Goal: Information Seeking & Learning: Learn about a topic

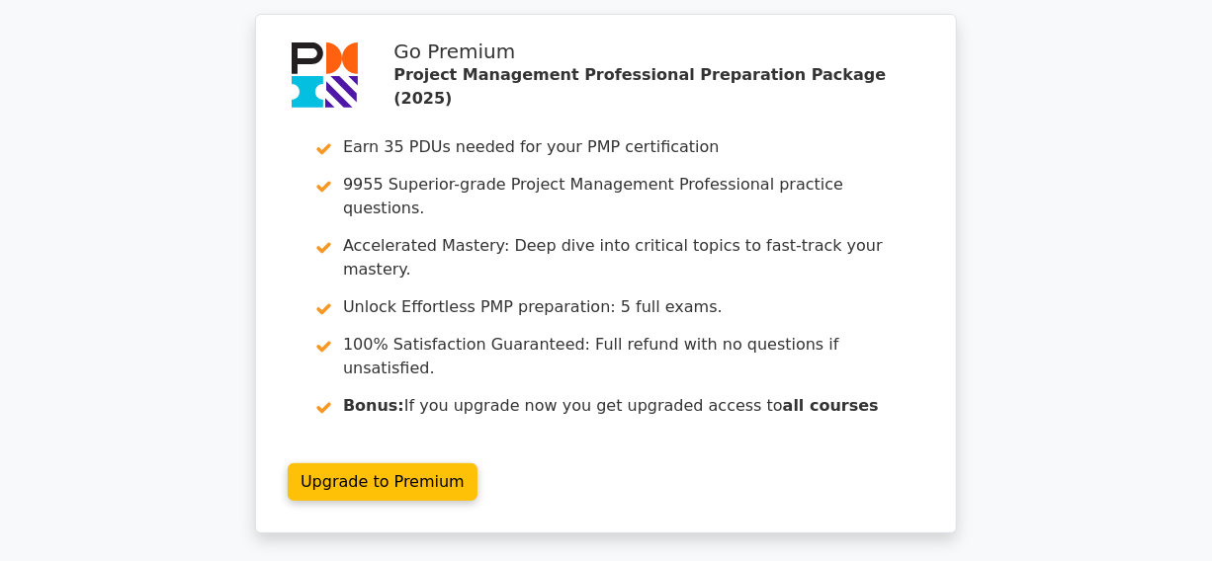
scroll to position [3413, 0]
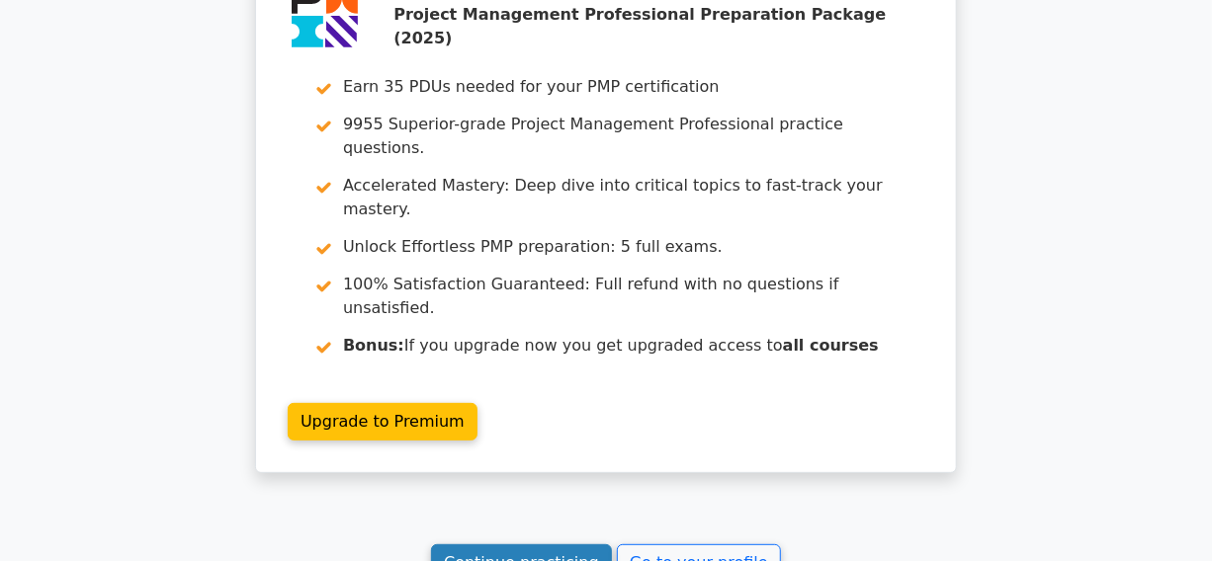
click at [509, 544] on link "Continue practicing" at bounding box center [521, 563] width 181 height 38
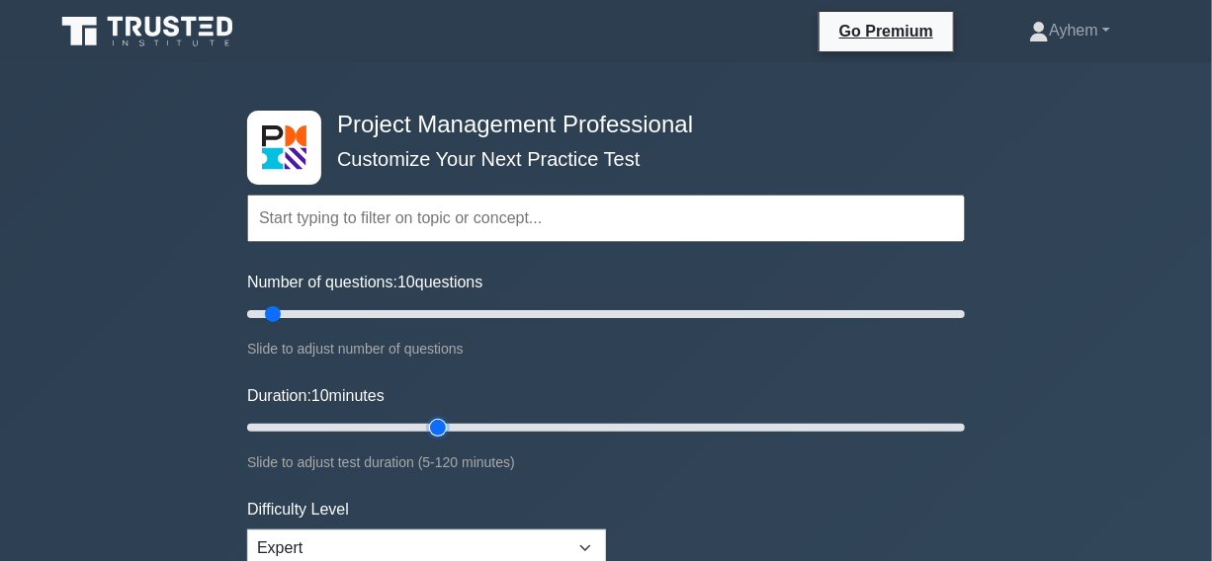
type input "35"
click at [440, 430] on input "Duration: 10 minutes" at bounding box center [605, 428] width 717 height 24
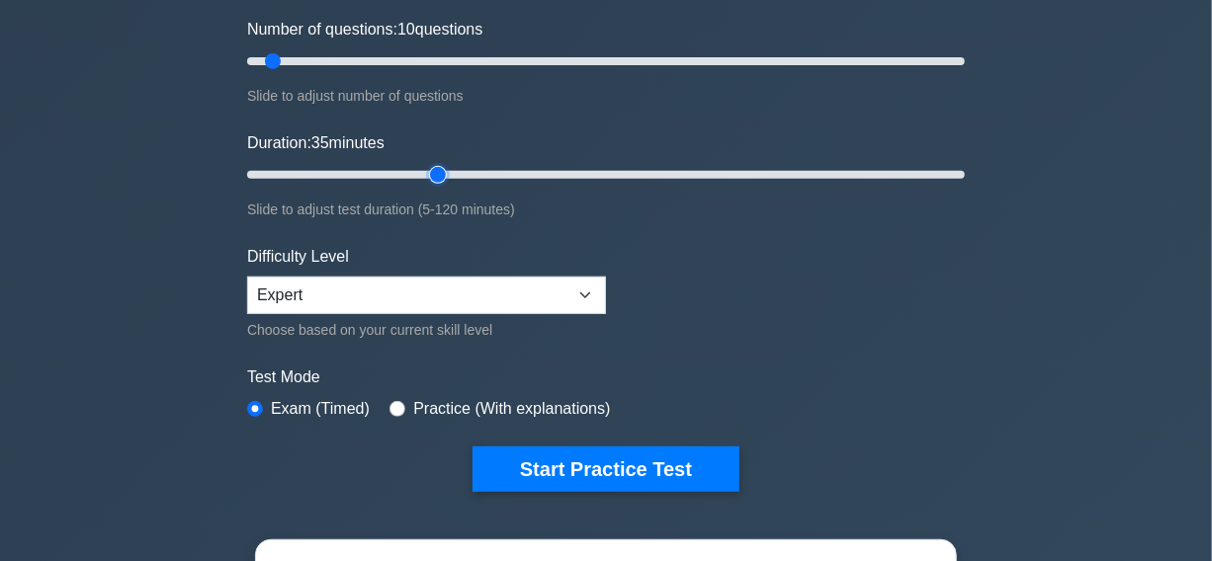
scroll to position [269, 0]
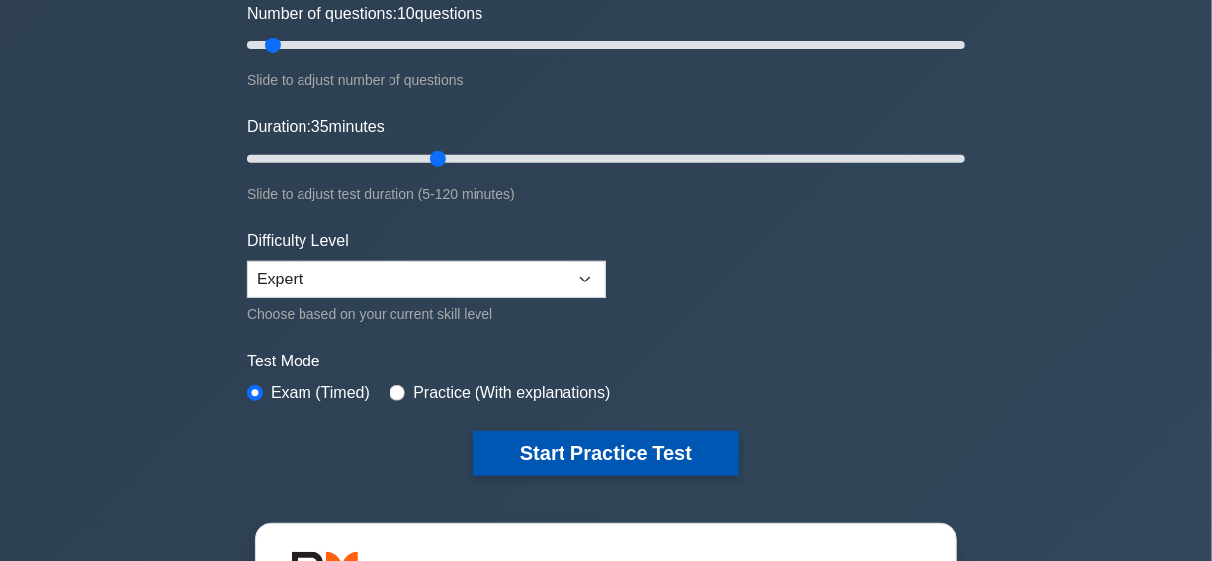
click at [619, 450] on button "Start Practice Test" at bounding box center [605, 453] width 267 height 45
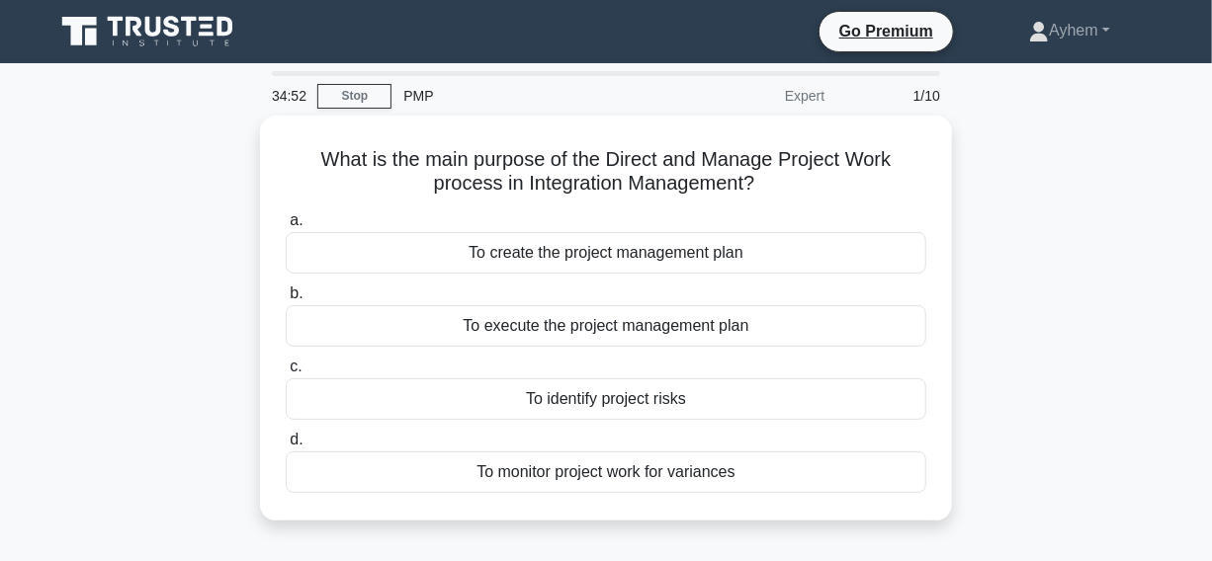
scroll to position [89, 0]
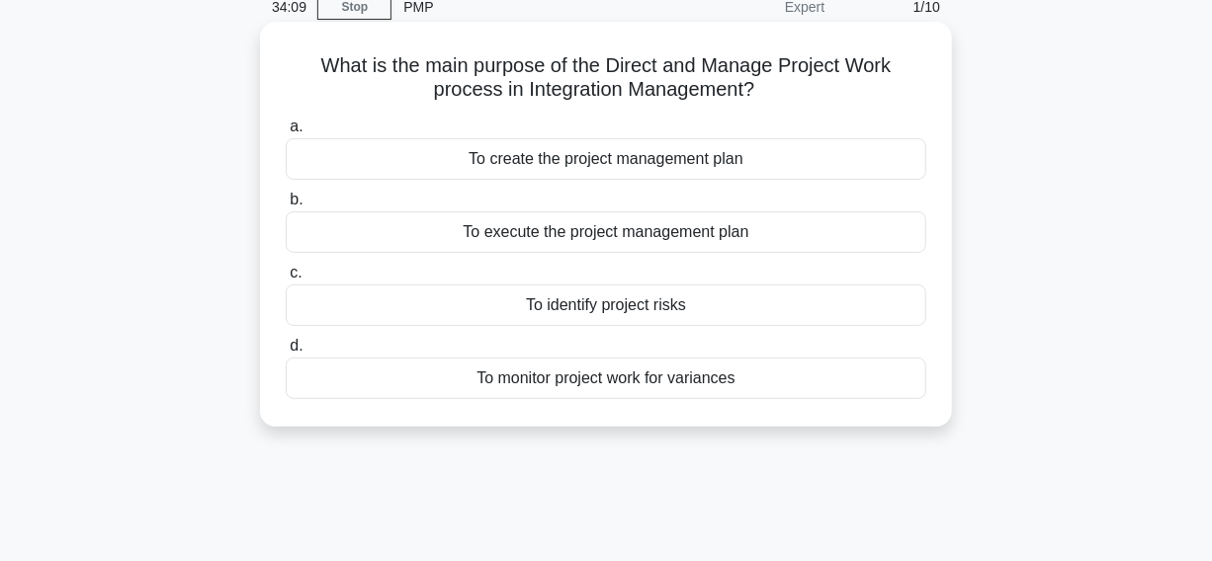
click at [383, 246] on div "To execute the project management plan" at bounding box center [606, 232] width 640 height 42
click at [286, 207] on input "b. To execute the project management plan" at bounding box center [286, 200] width 0 height 13
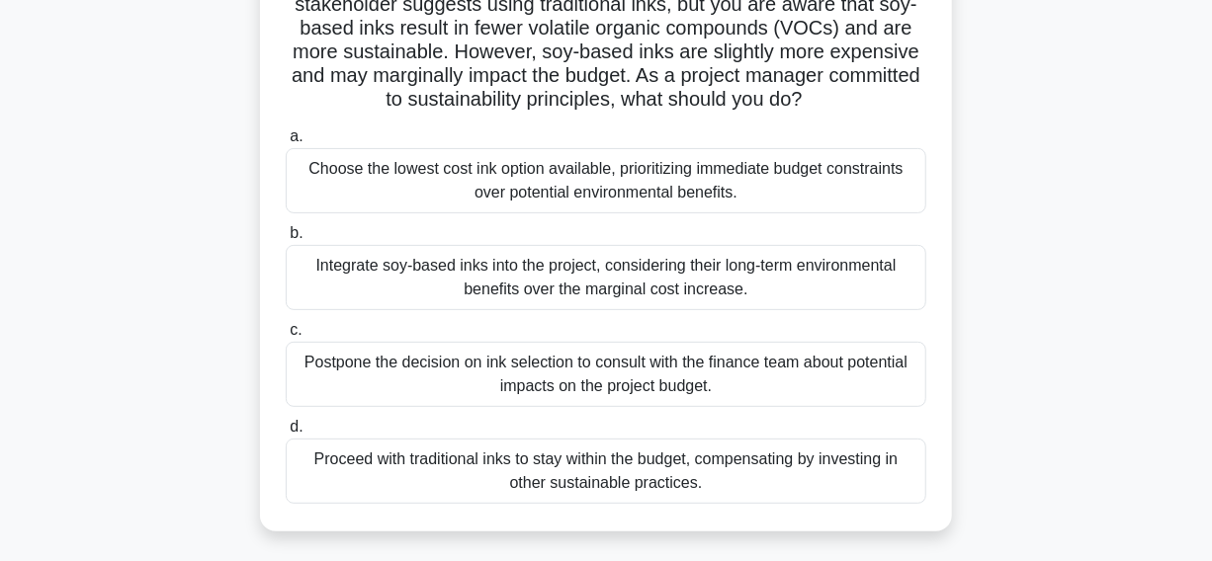
scroll to position [269, 0]
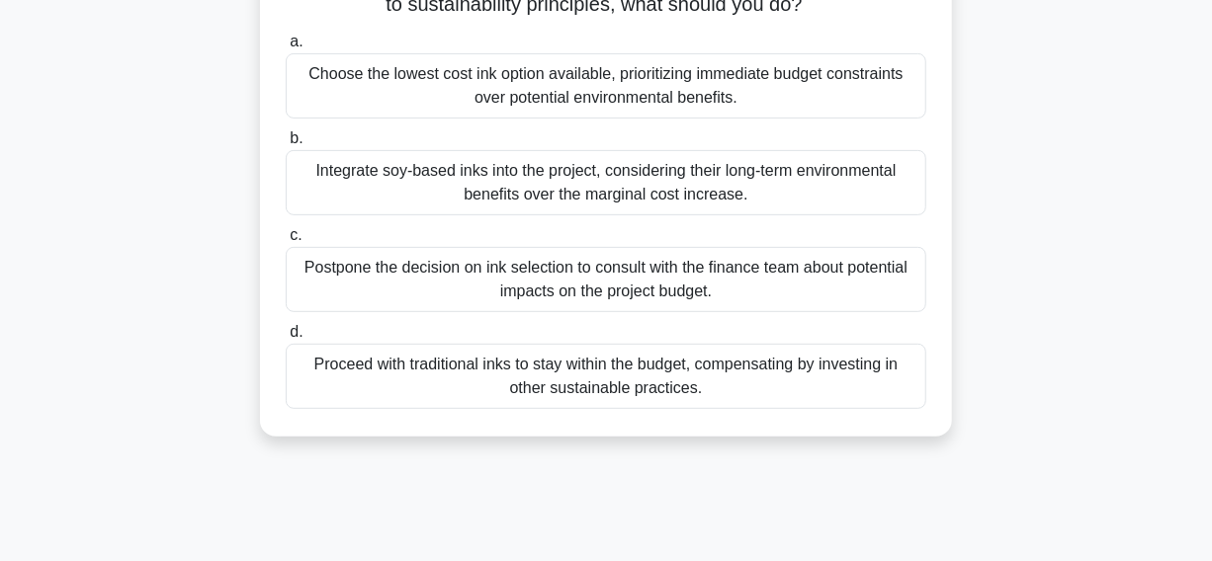
click at [385, 196] on div "Integrate soy-based inks into the project, considering their long-term environm…" at bounding box center [606, 182] width 640 height 65
click at [286, 145] on input "b. Integrate soy-based inks into the project, considering their long-term envir…" at bounding box center [286, 138] width 0 height 13
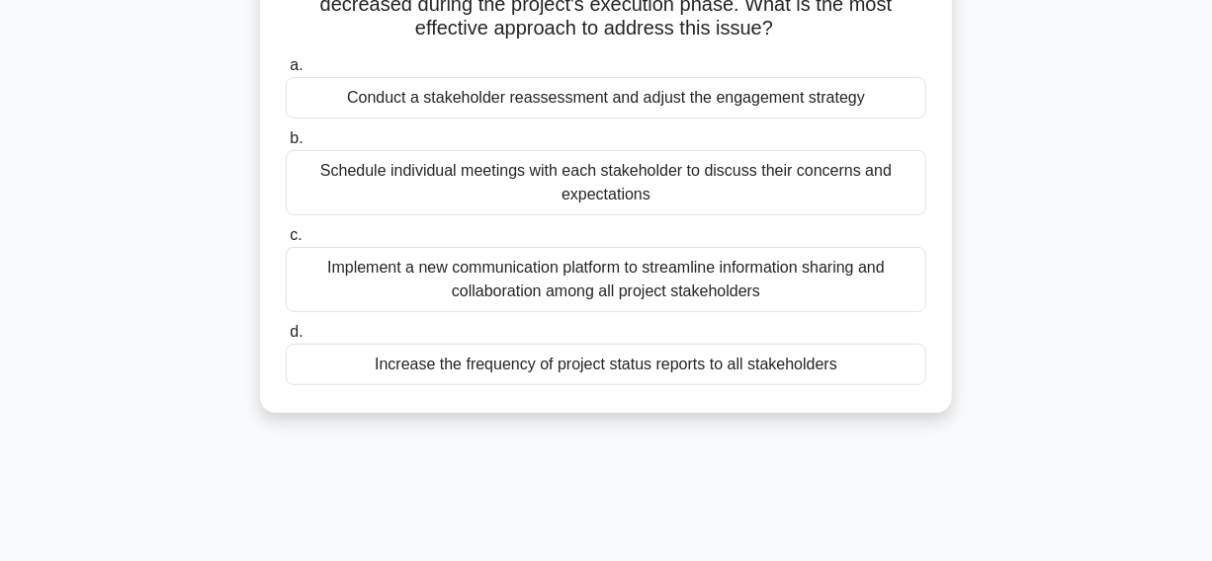
scroll to position [89, 0]
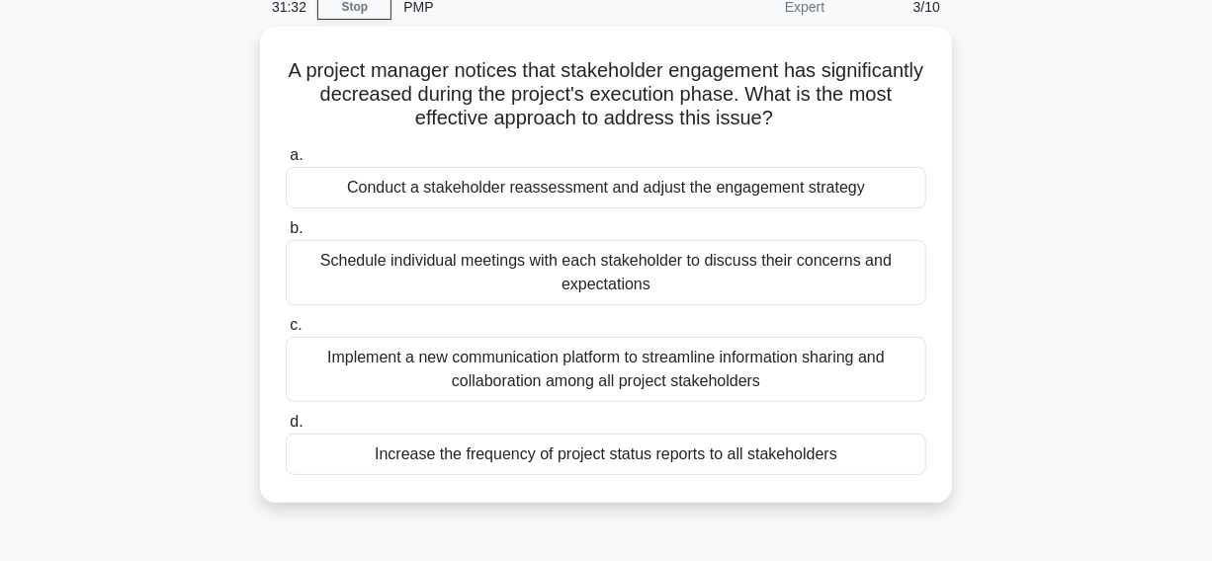
drag, startPoint x: 326, startPoint y: 61, endPoint x: 959, endPoint y: 424, distance: 729.0
click at [977, 441] on div "A project manager notices that stakeholder engagement has significantly decreas…" at bounding box center [605, 277] width 1127 height 500
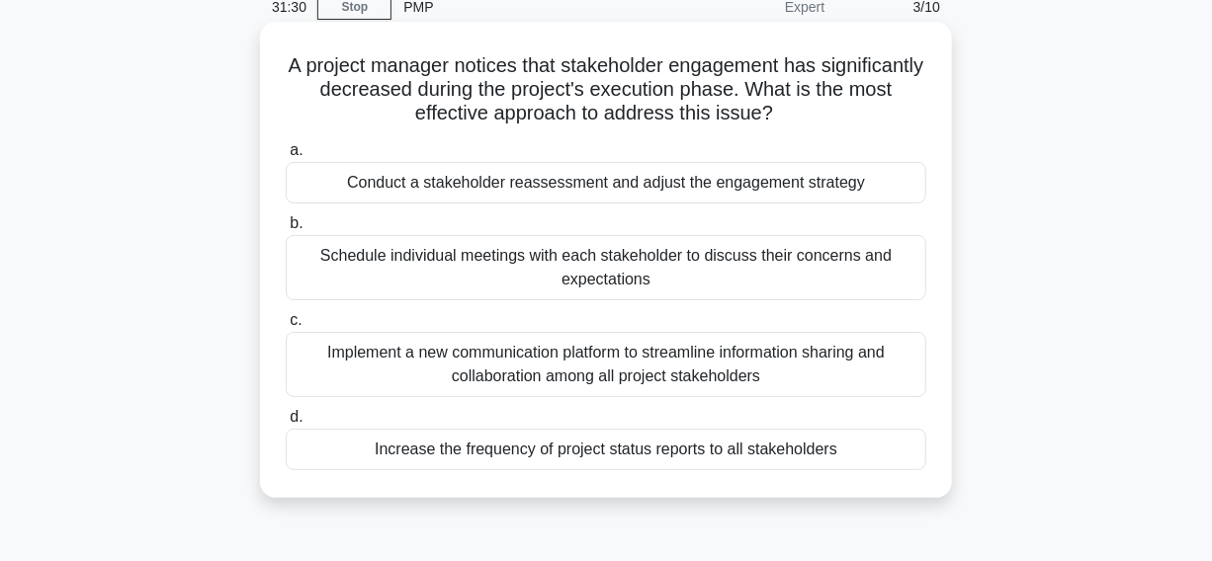
copy div "A project manager notices that stakeholder engagement has significantly decreas…"
click at [770, 98] on h5 "A project manager notices that stakeholder engagement has significantly decreas…" at bounding box center [606, 89] width 644 height 73
click at [322, 181] on div "Conduct a stakeholder reassessment and adjust the engagement strategy" at bounding box center [606, 183] width 640 height 42
click at [286, 157] on input "a. Conduct a stakeholder reassessment and adjust the engagement strategy" at bounding box center [286, 150] width 0 height 13
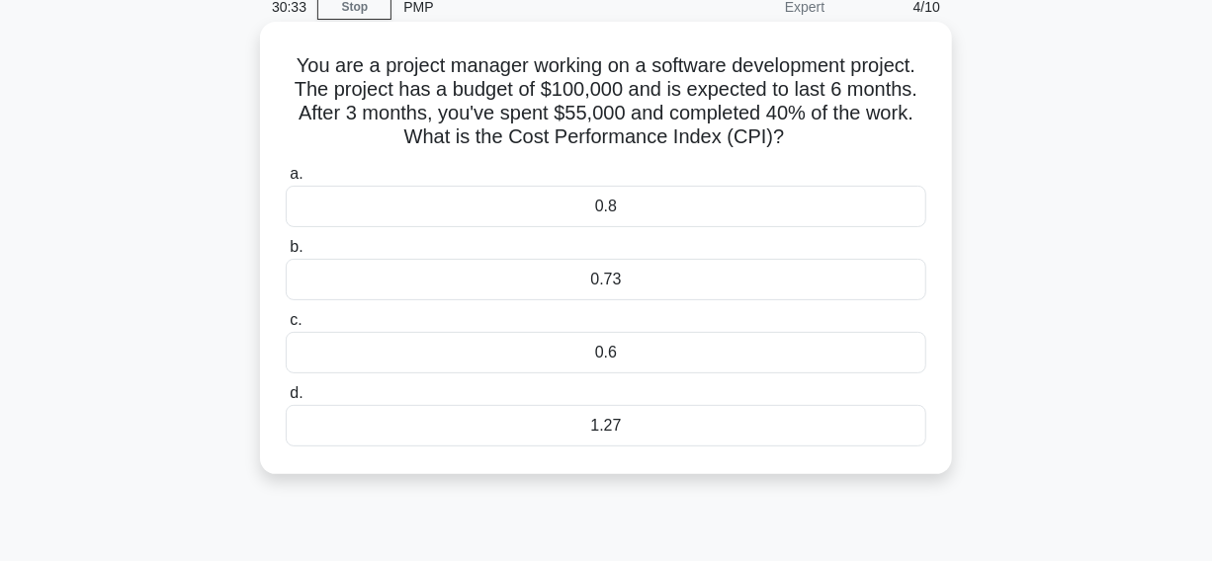
click at [483, 287] on div "0.73" at bounding box center [606, 280] width 640 height 42
click at [286, 254] on input "b. 0.73" at bounding box center [286, 247] width 0 height 13
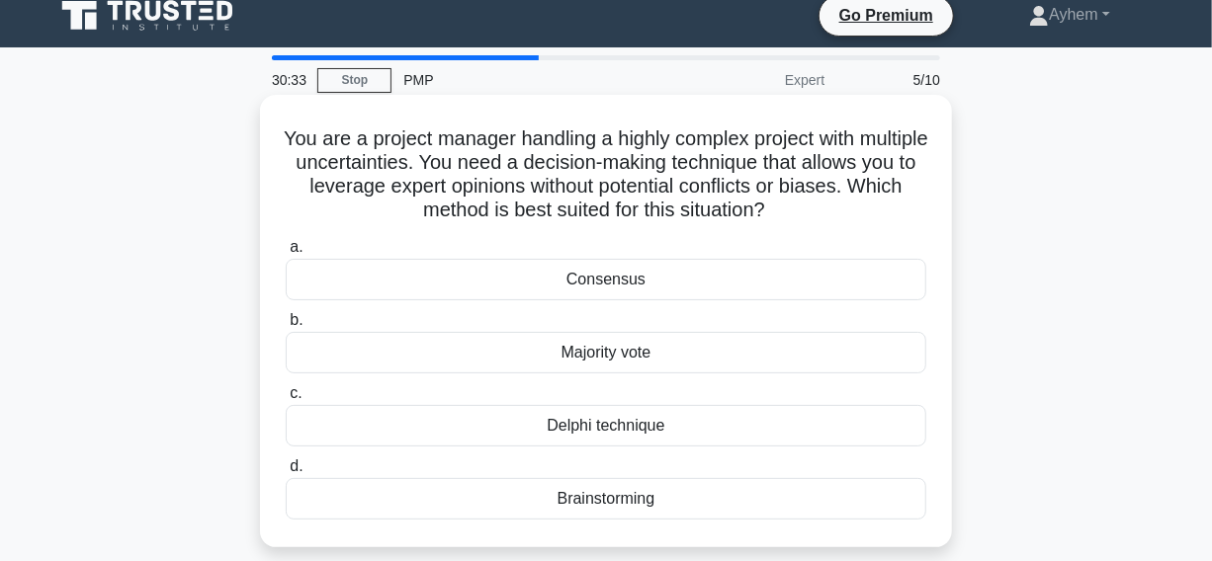
scroll to position [0, 0]
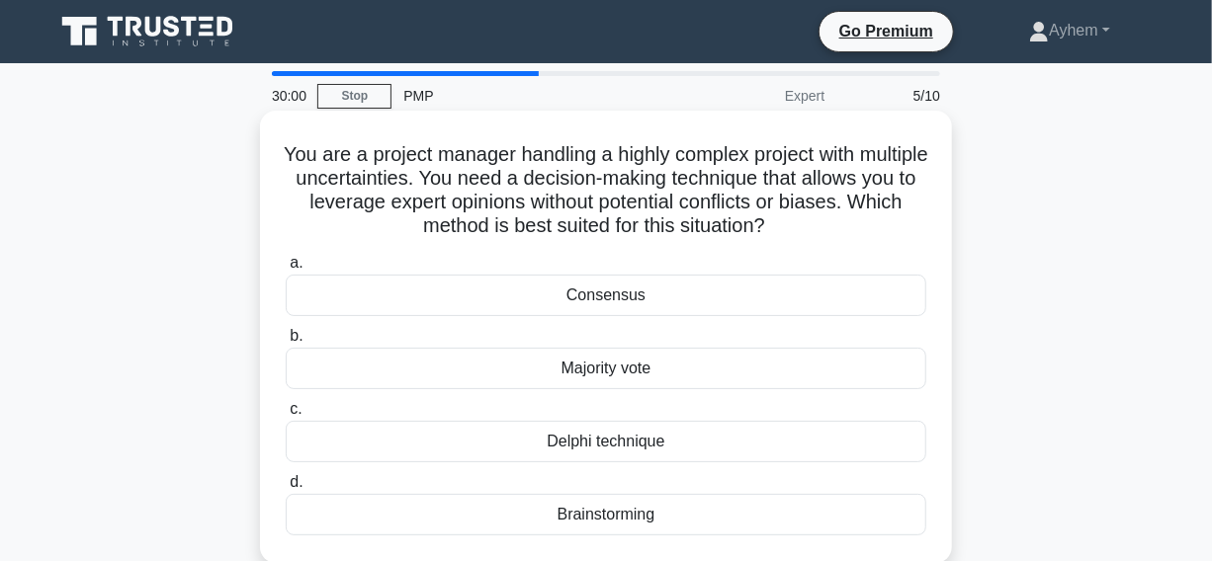
click at [485, 437] on div "Delphi technique" at bounding box center [606, 442] width 640 height 42
click at [286, 416] on input "c. Delphi technique" at bounding box center [286, 409] width 0 height 13
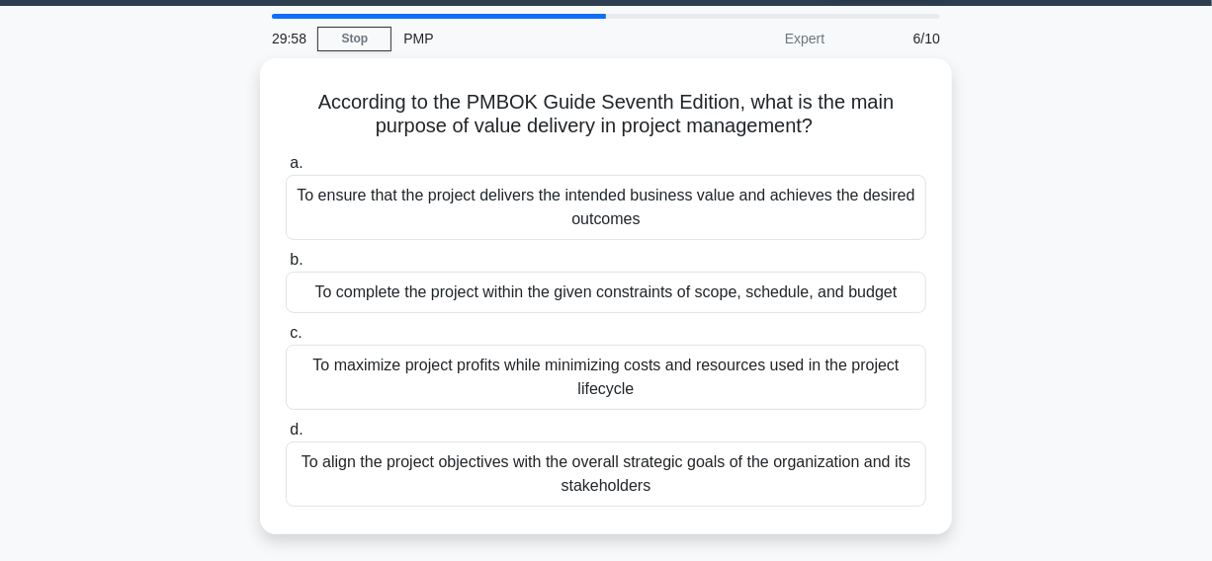
scroll to position [89, 0]
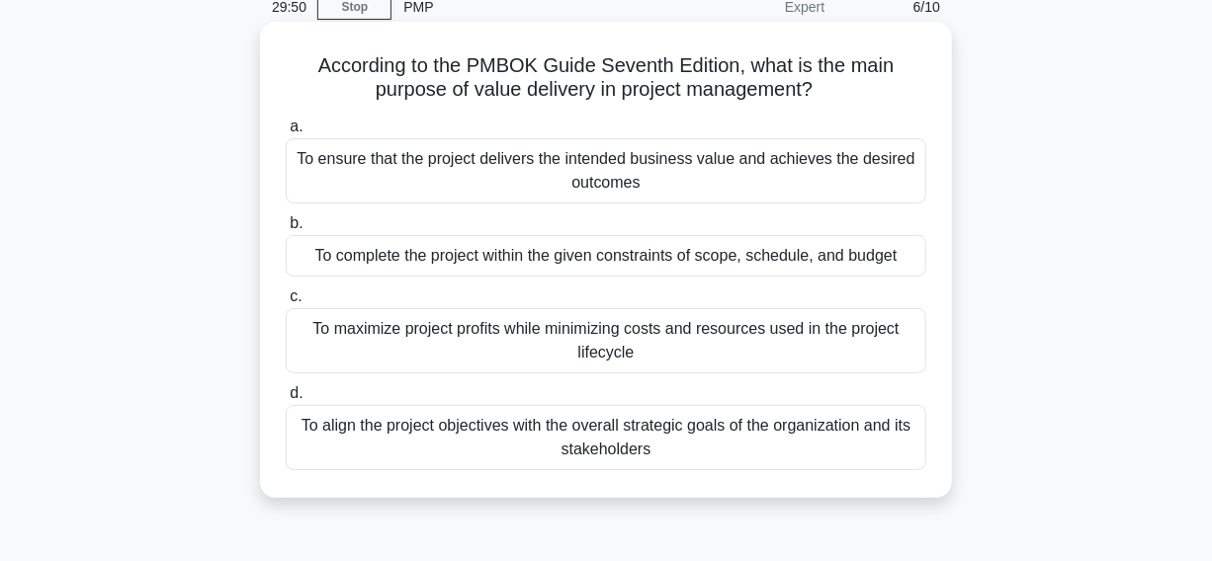
click at [485, 177] on div "To ensure that the project delivers the intended business value and achieves th…" at bounding box center [606, 170] width 640 height 65
click at [286, 133] on input "a. To ensure that the project delivers the intended business value and achieves…" at bounding box center [286, 127] width 0 height 13
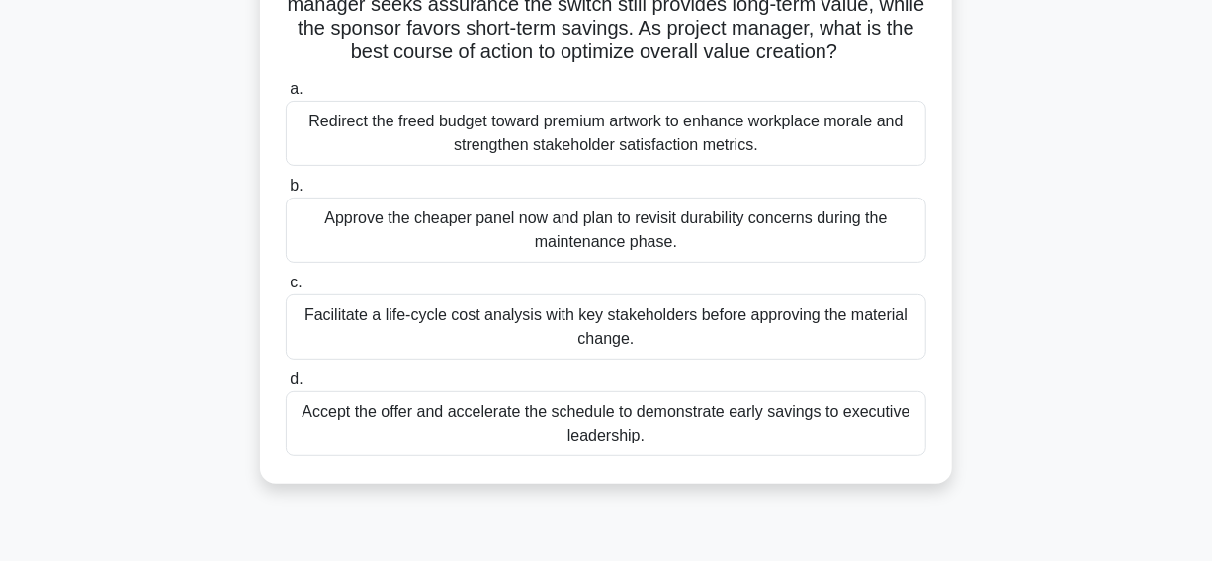
scroll to position [269, 0]
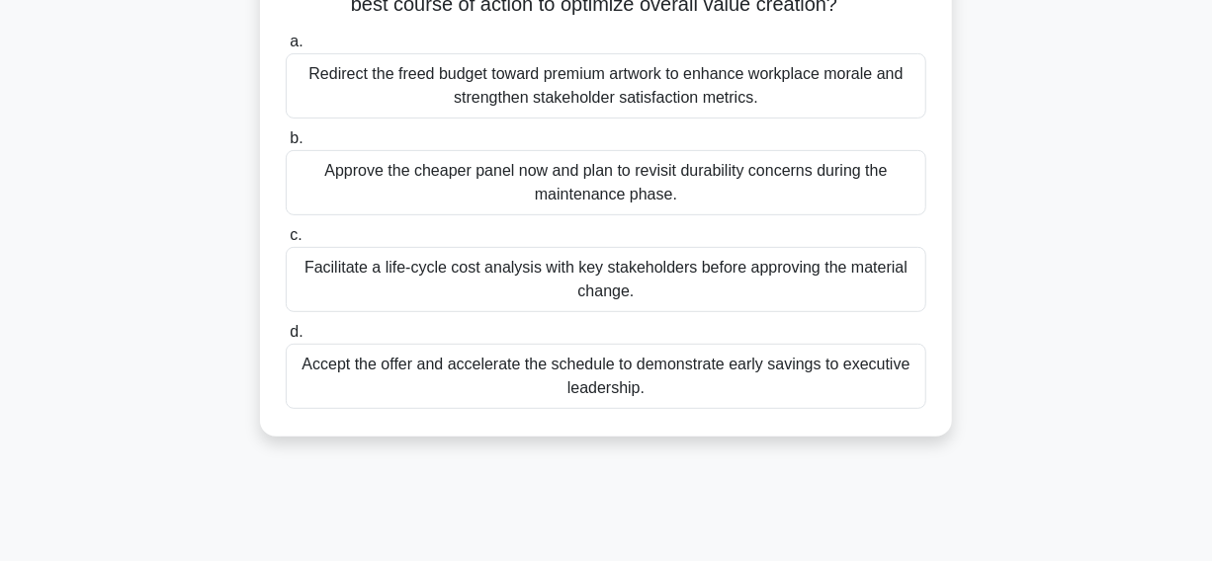
click at [422, 292] on div "Facilitate a life-cycle cost analysis with key stakeholders before approving th…" at bounding box center [606, 279] width 640 height 65
click at [286, 242] on input "c. Facilitate a life-cycle cost analysis with key stakeholders before approving…" at bounding box center [286, 235] width 0 height 13
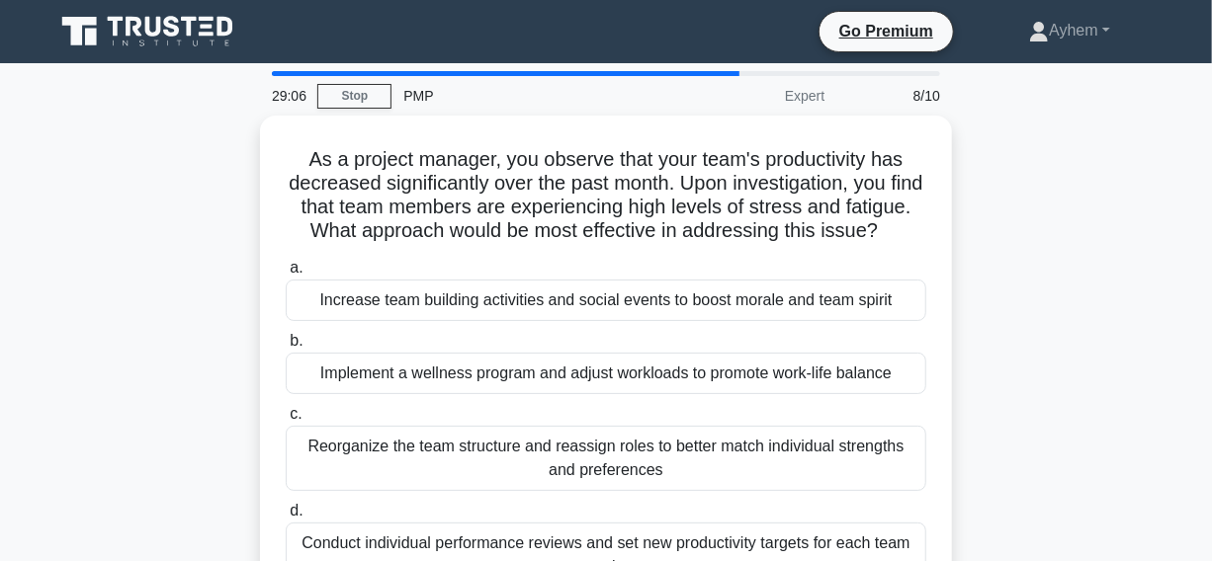
scroll to position [89, 0]
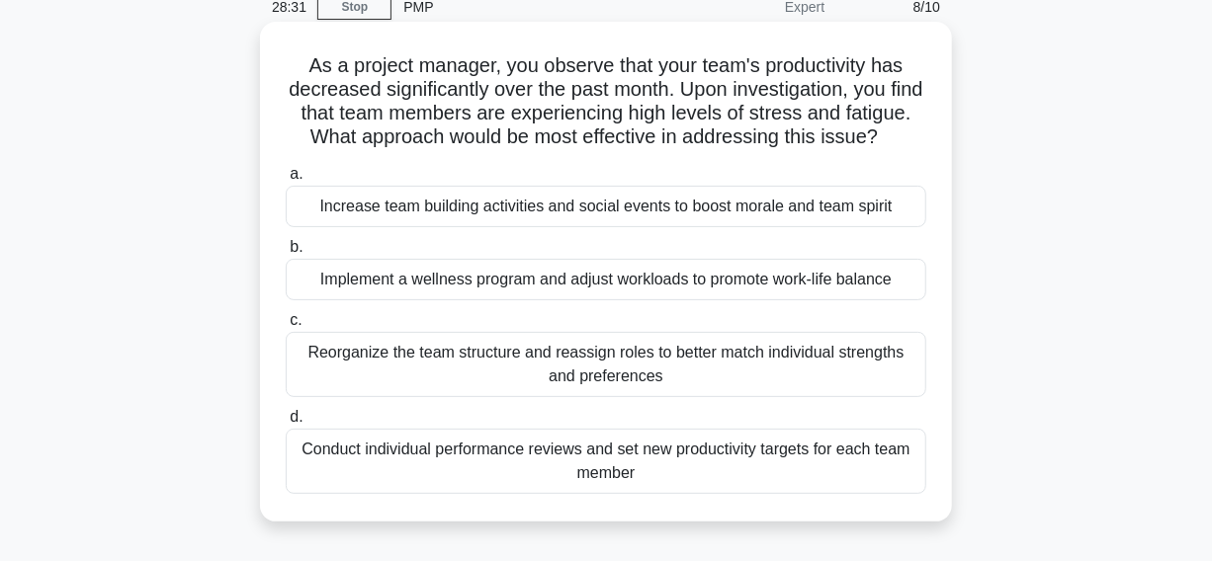
click at [456, 300] on div "Implement a wellness program and adjust workloads to promote work-life balance" at bounding box center [606, 280] width 640 height 42
click at [286, 254] on input "b. Implement a wellness program and adjust workloads to promote work-life balan…" at bounding box center [286, 247] width 0 height 13
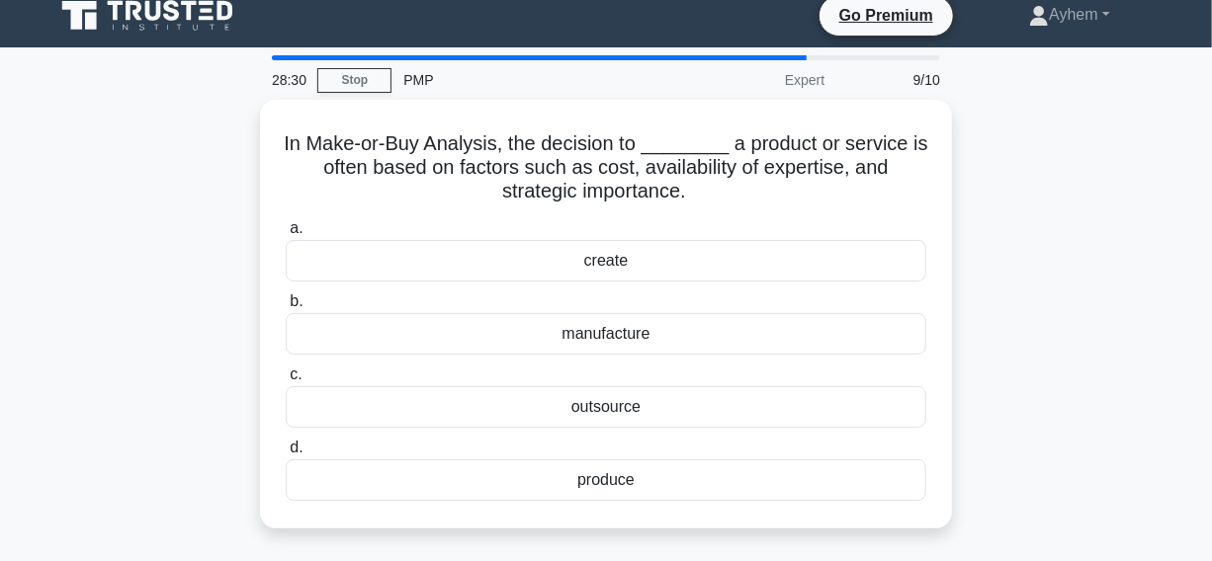
scroll to position [0, 0]
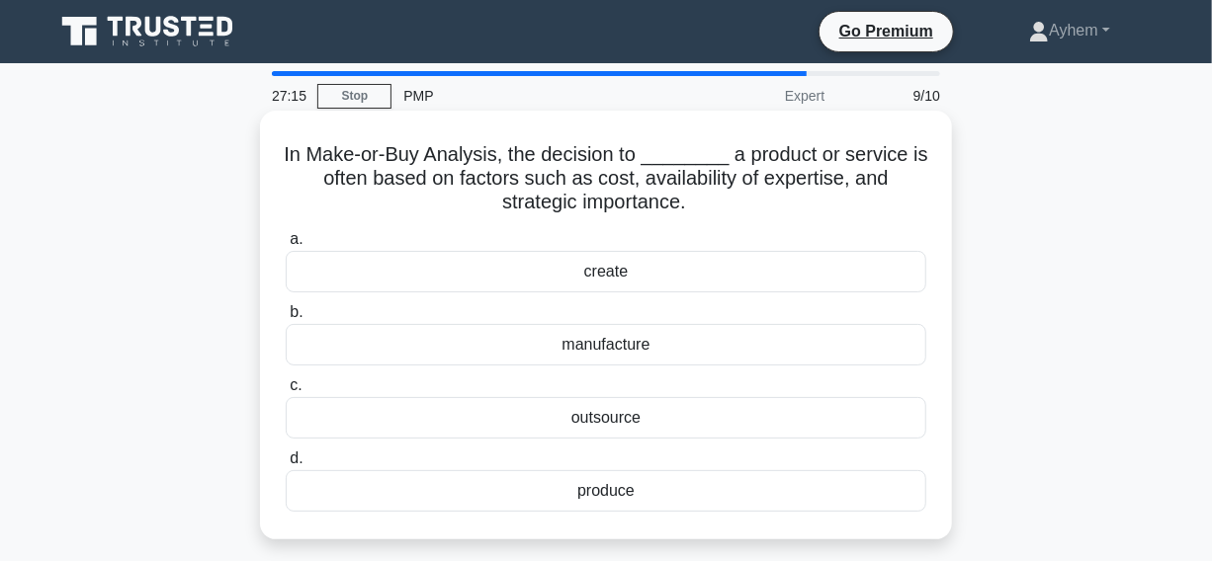
drag, startPoint x: 283, startPoint y: 158, endPoint x: 711, endPoint y: 507, distance: 552.8
click at [711, 507] on div "In Make-or-Buy Analysis, the decision to ________ a product or service is often…" at bounding box center [606, 325] width 676 height 413
copy div "In Make-or-Buy Analysis, the decision to ________ a product or service is often…"
click at [775, 198] on h5 "In Make-or-Buy Analysis, the decision to ________ a product or service is often…" at bounding box center [606, 178] width 644 height 73
click at [526, 491] on div "produce" at bounding box center [606, 491] width 640 height 42
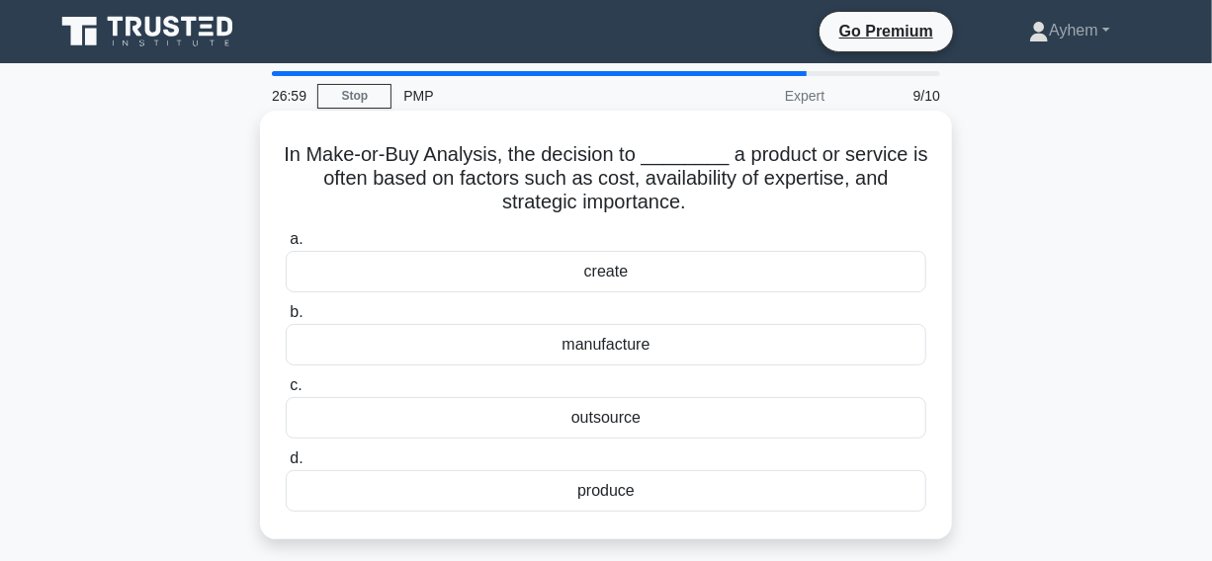
click at [286, 465] on input "d. produce" at bounding box center [286, 459] width 0 height 13
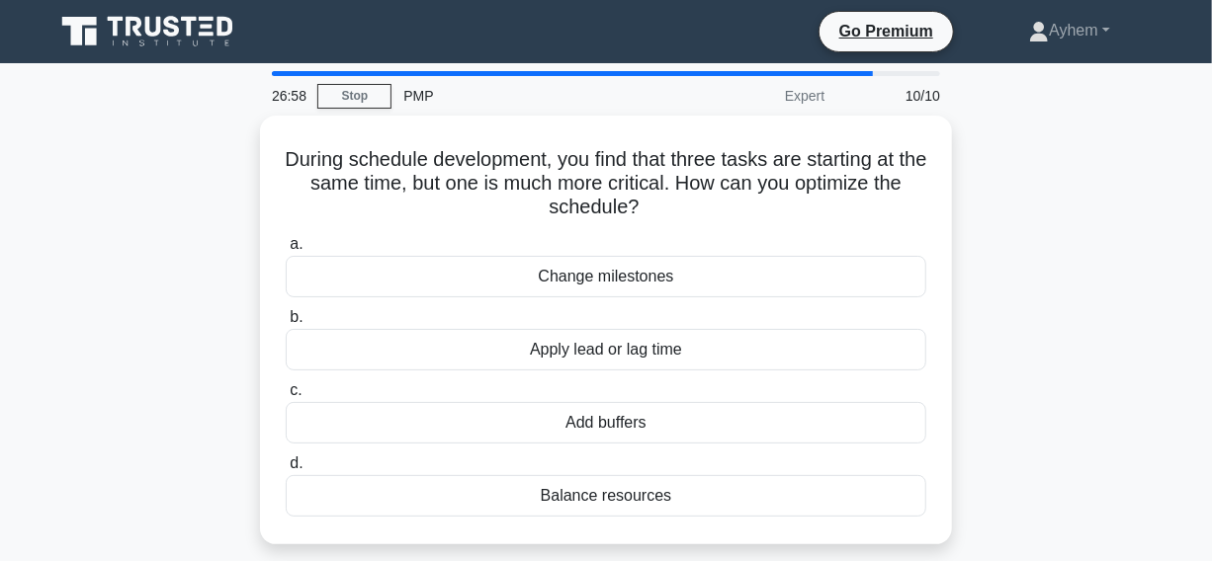
scroll to position [89, 0]
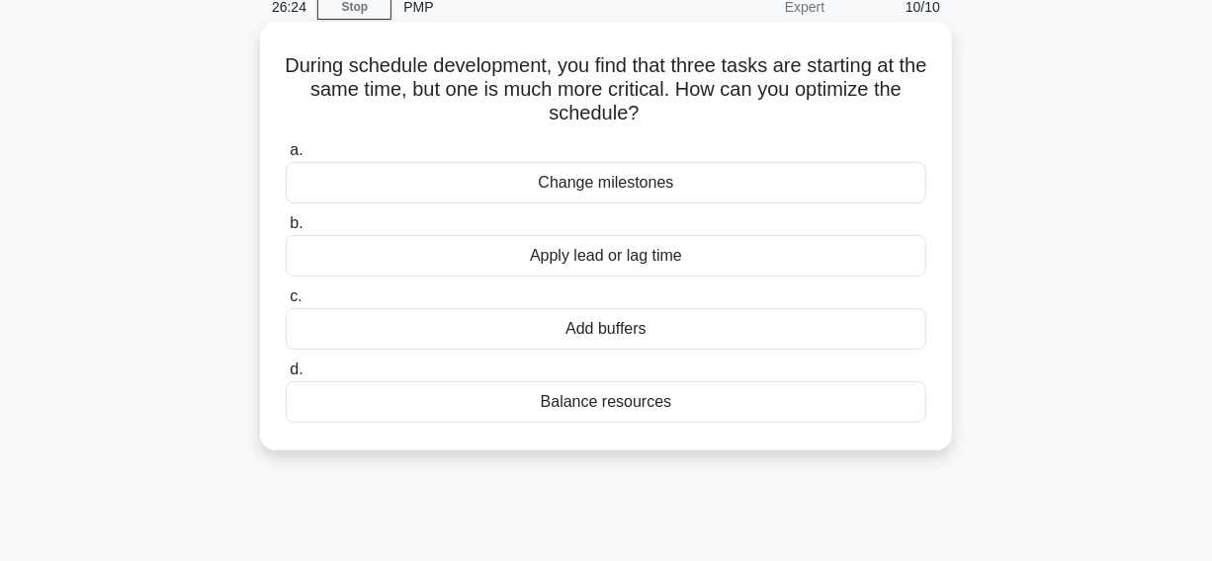
drag, startPoint x: 480, startPoint y: 266, endPoint x: 433, endPoint y: 267, distance: 47.4
click at [475, 264] on div "Apply lead or lag time" at bounding box center [606, 256] width 640 height 42
click at [286, 230] on input "b. Apply lead or lag time" at bounding box center [286, 223] width 0 height 13
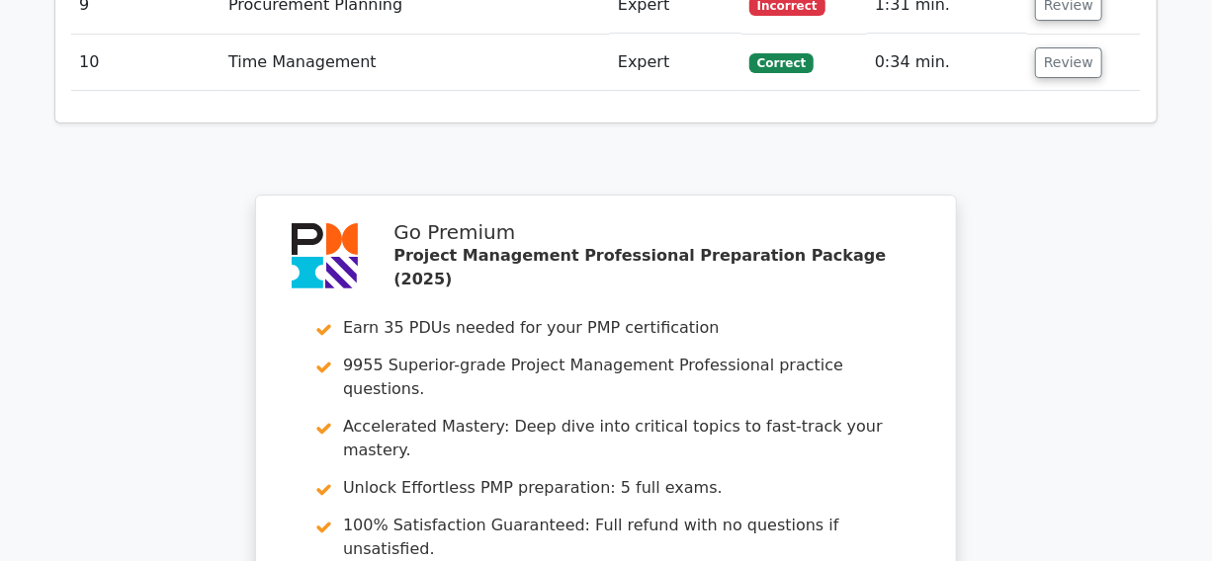
scroll to position [2875, 0]
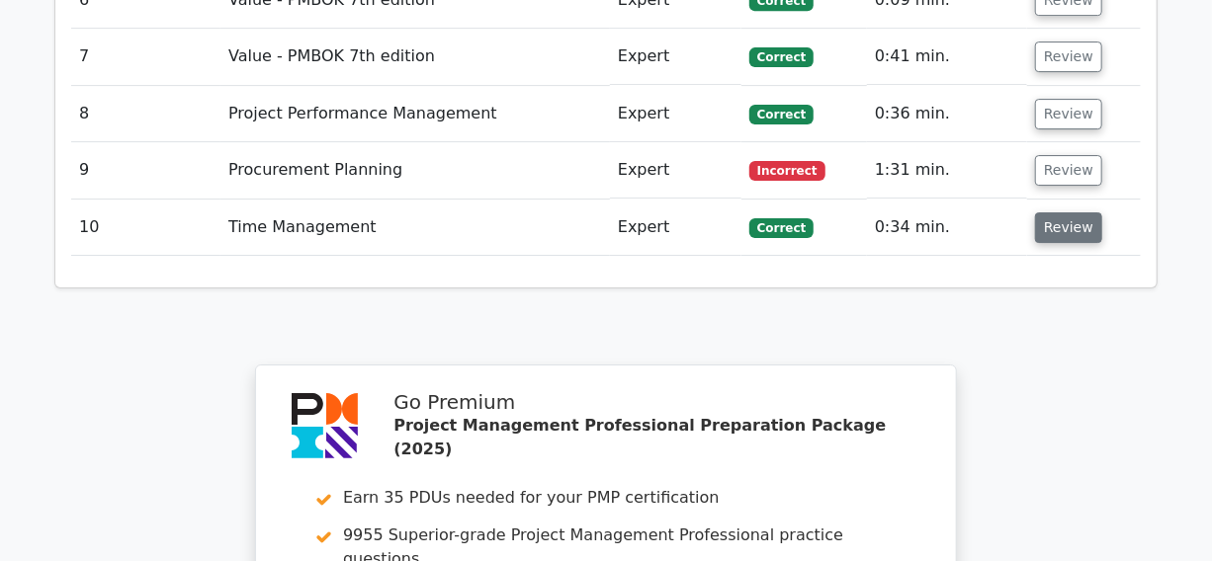
click at [1058, 212] on button "Review" at bounding box center [1068, 227] width 67 height 31
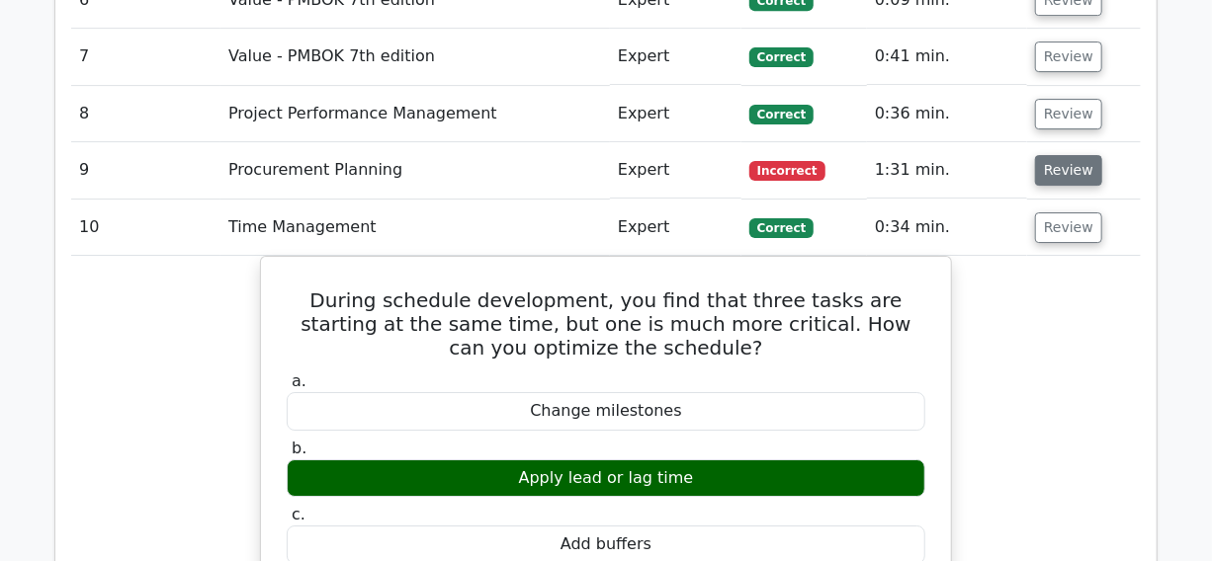
click at [1046, 155] on button "Review" at bounding box center [1068, 170] width 67 height 31
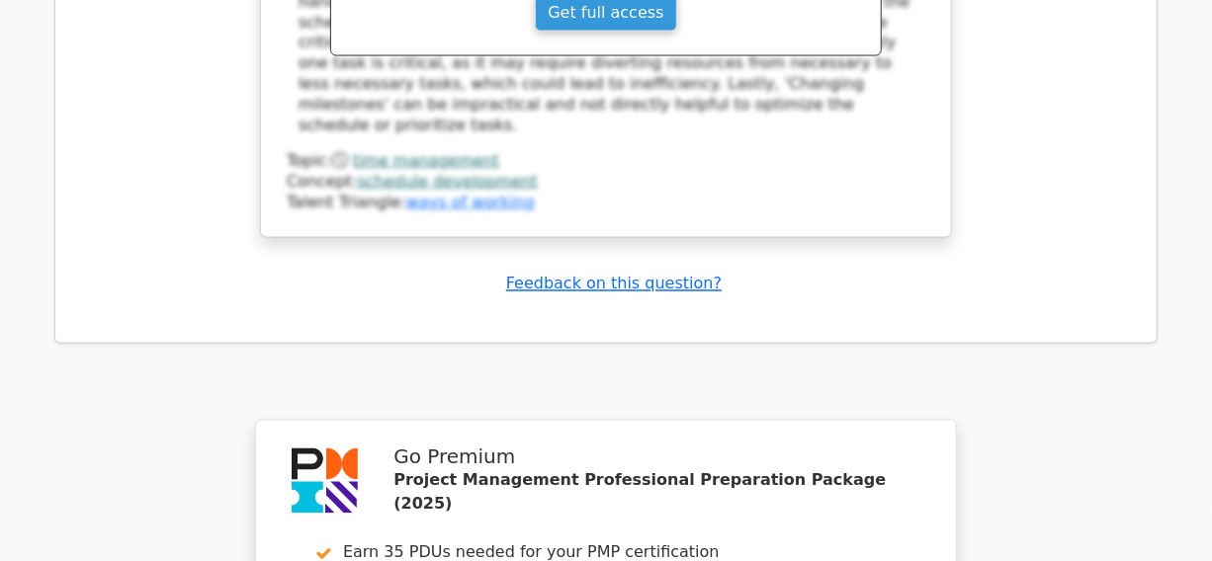
scroll to position [4753, 0]
